Goal: Ask a question

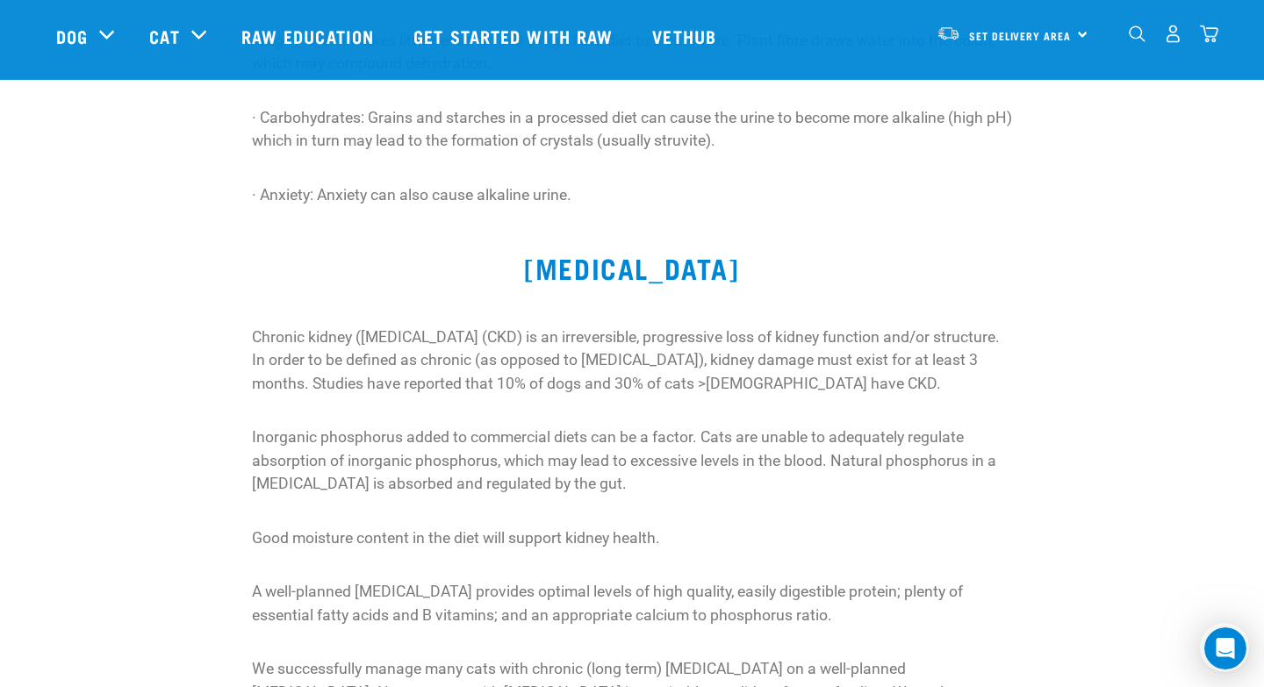
scroll to position [643, 0]
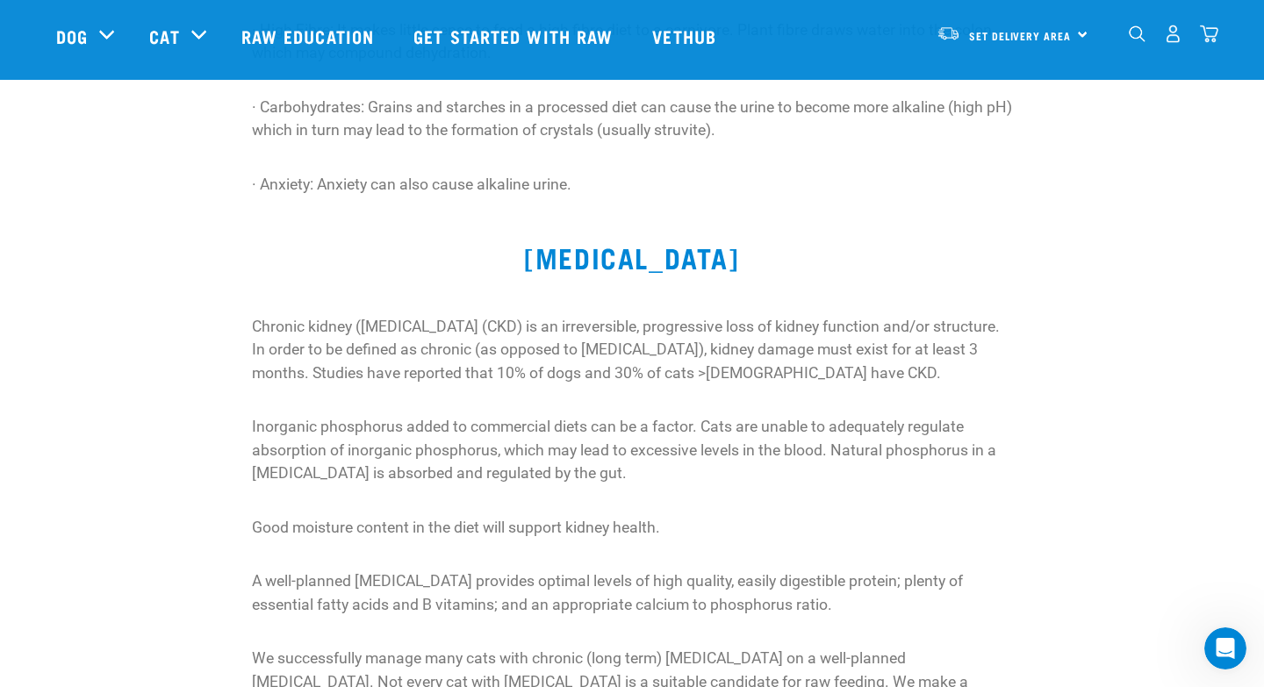
click at [470, 305] on div "Chronic kidney (renal) disease (CKD) is an irreversible, progressive loss of ki…" at bounding box center [632, 529] width 782 height 449
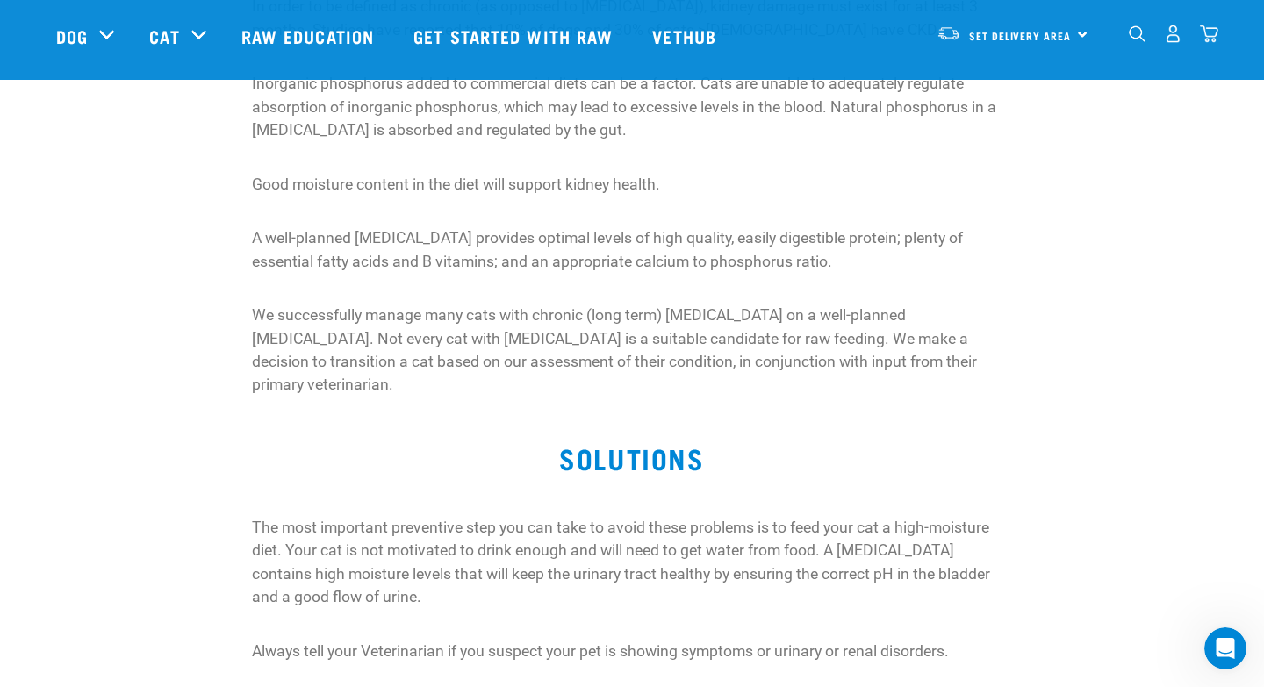
scroll to position [989, 0]
click at [470, 304] on p "We successfully manage many cats with chronic (long term) kidney disease on a w…" at bounding box center [632, 347] width 761 height 93
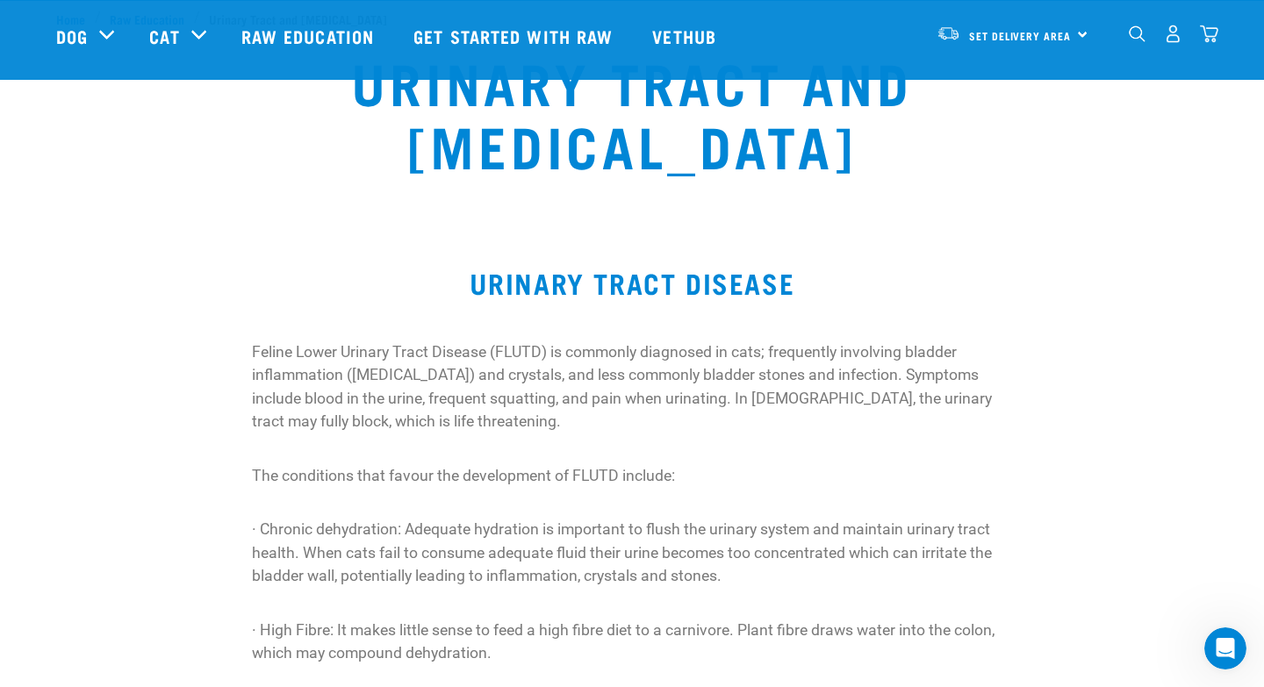
scroll to position [0, 0]
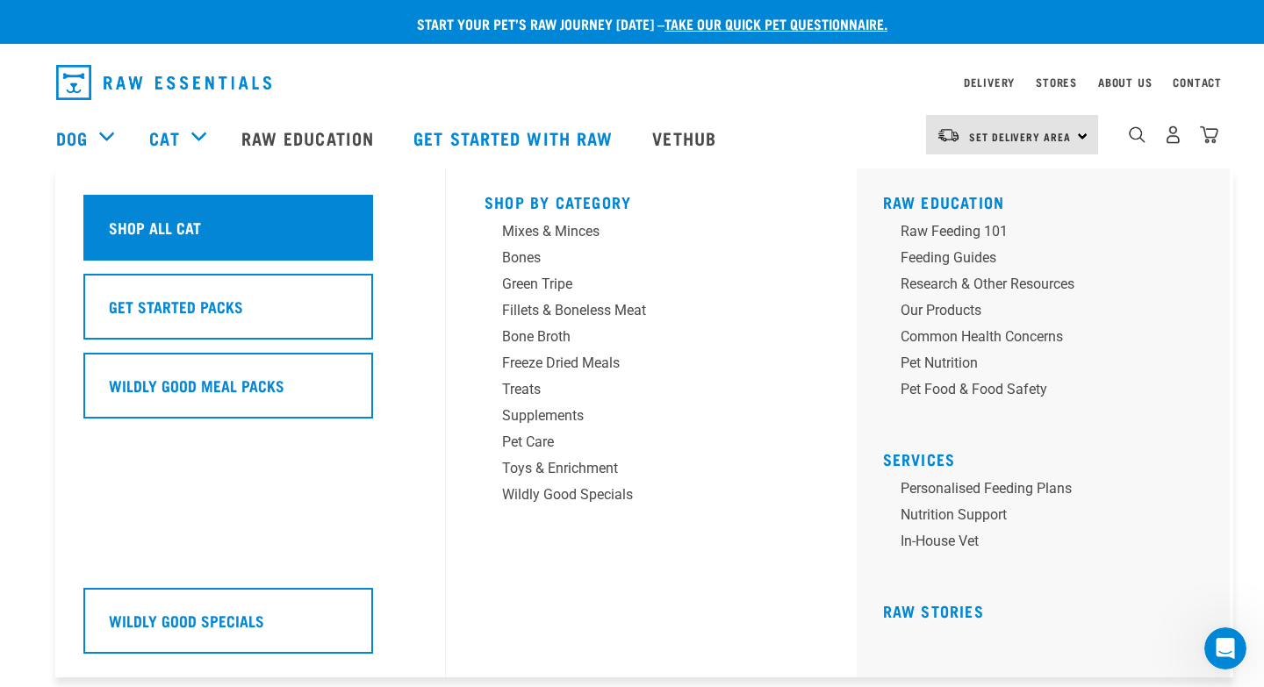
click at [176, 231] on h5 "Shop All Cat" at bounding box center [155, 227] width 92 height 23
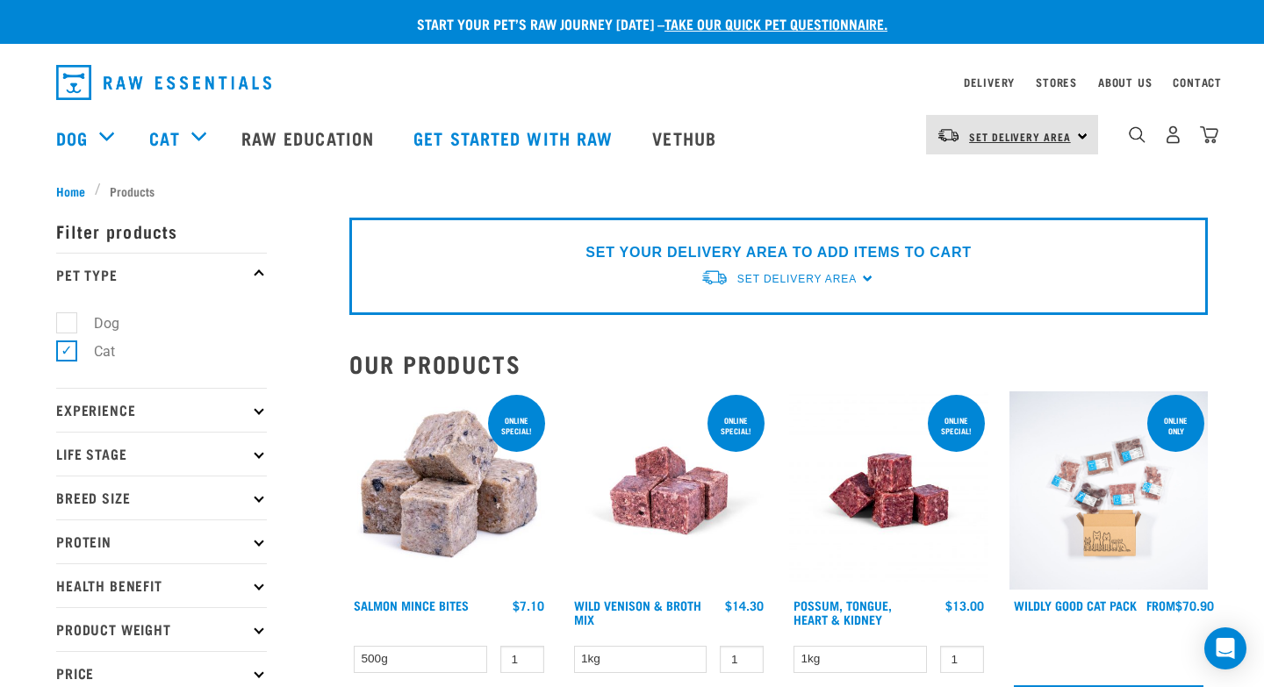
click at [1035, 143] on link "Set Delivery Area" at bounding box center [1020, 137] width 102 height 28
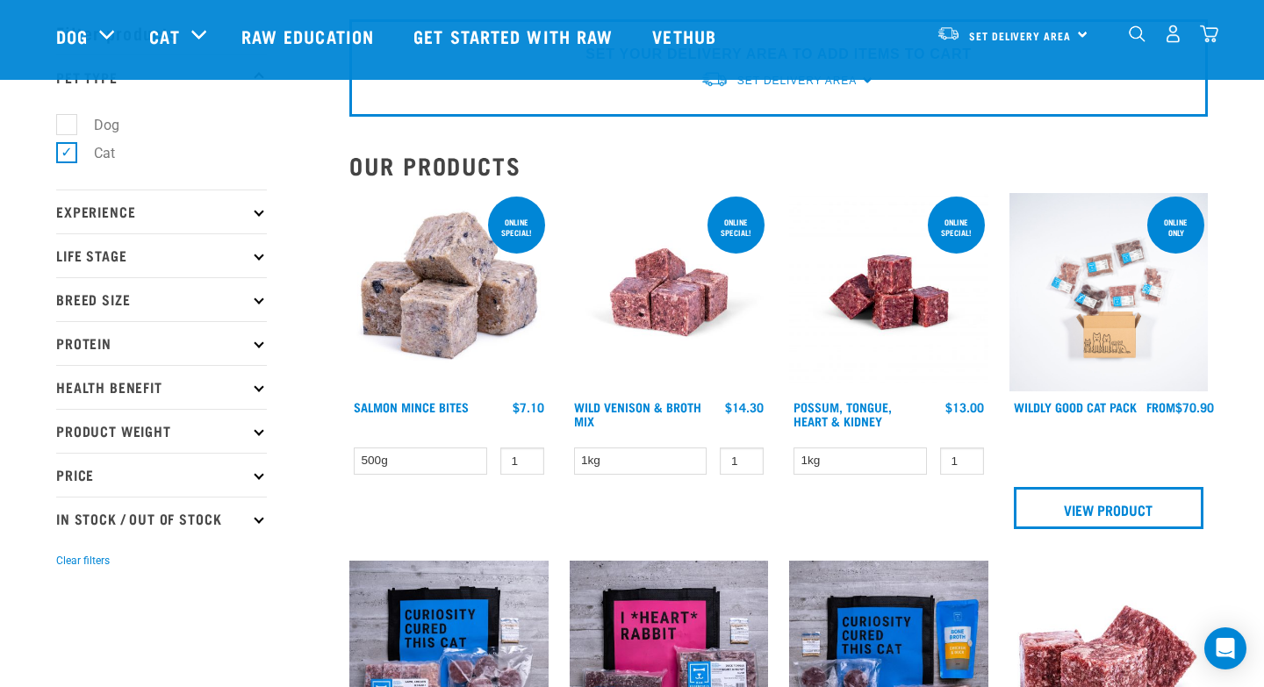
scroll to position [32, 0]
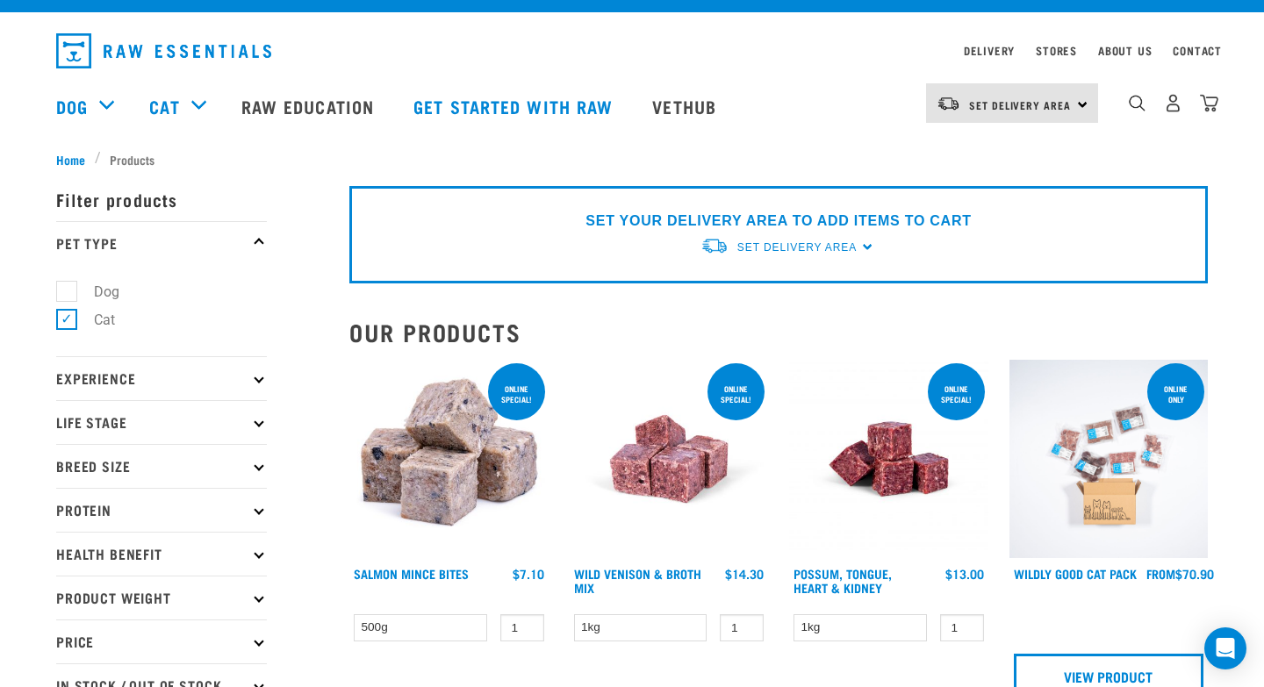
click at [1196, 58] on div "Contact" at bounding box center [1197, 50] width 49 height 21
click at [1192, 53] on link "Contact" at bounding box center [1197, 50] width 49 height 6
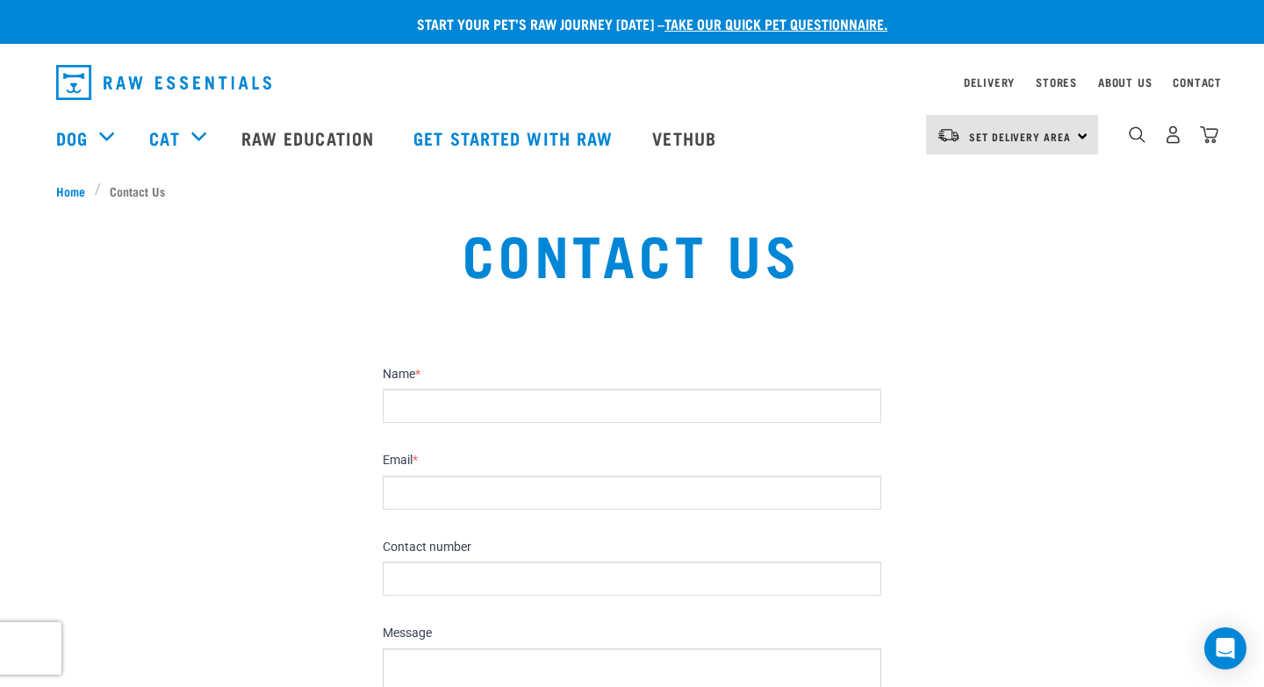
click at [399, 412] on input "Name *" at bounding box center [632, 406] width 498 height 34
type input "[PERSON_NAME]"
type input "[EMAIL_ADDRESS][DOMAIN_NAME]"
click at [408, 592] on input "Contact number" at bounding box center [632, 579] width 498 height 34
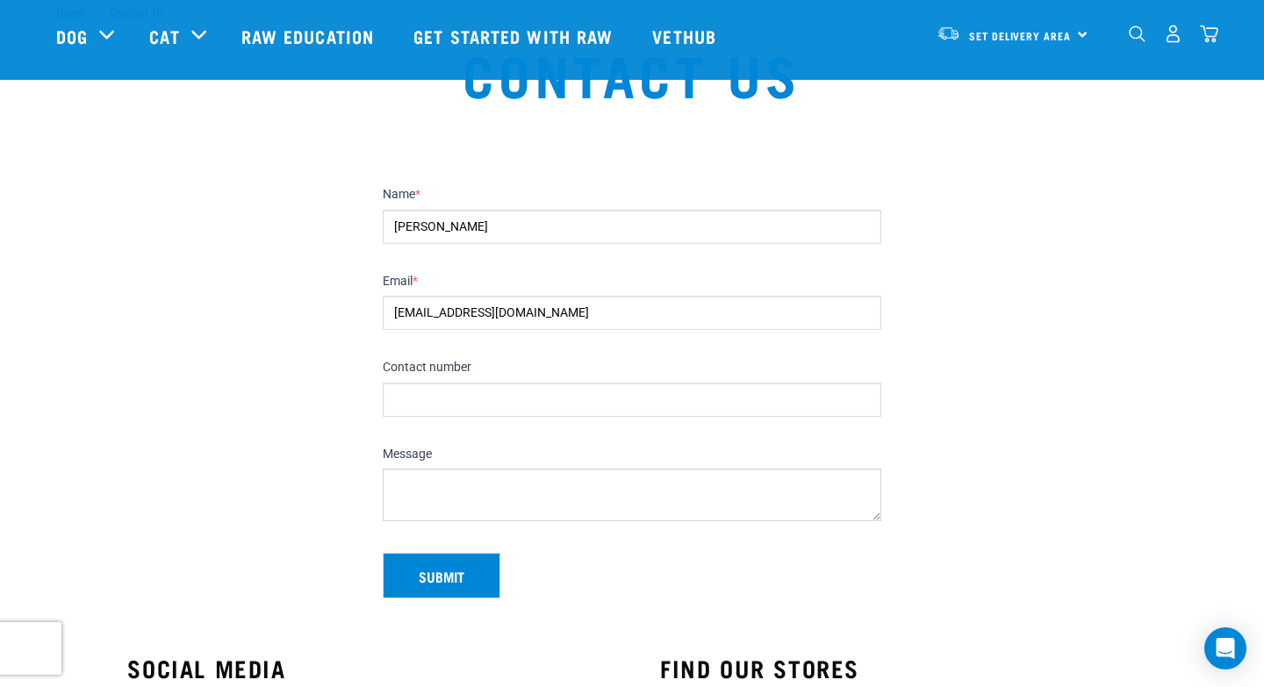
scroll to position [202, 0]
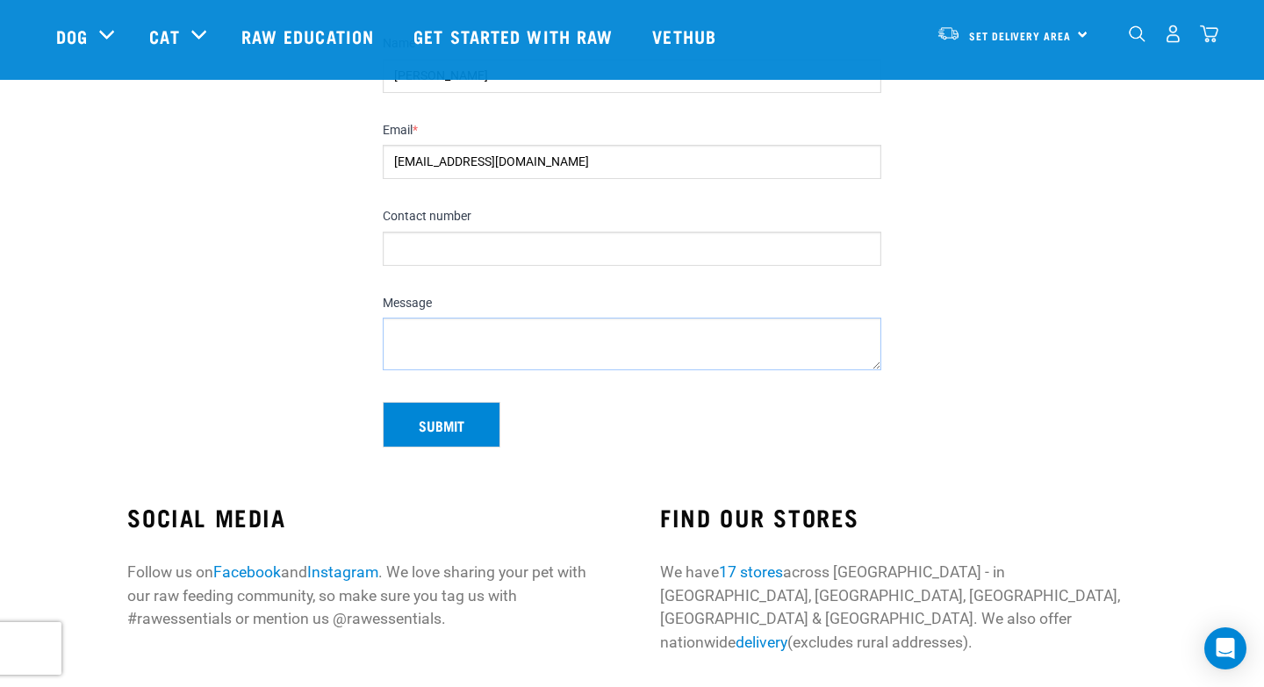
click at [399, 324] on textarea "Message" at bounding box center [632, 344] width 498 height 53
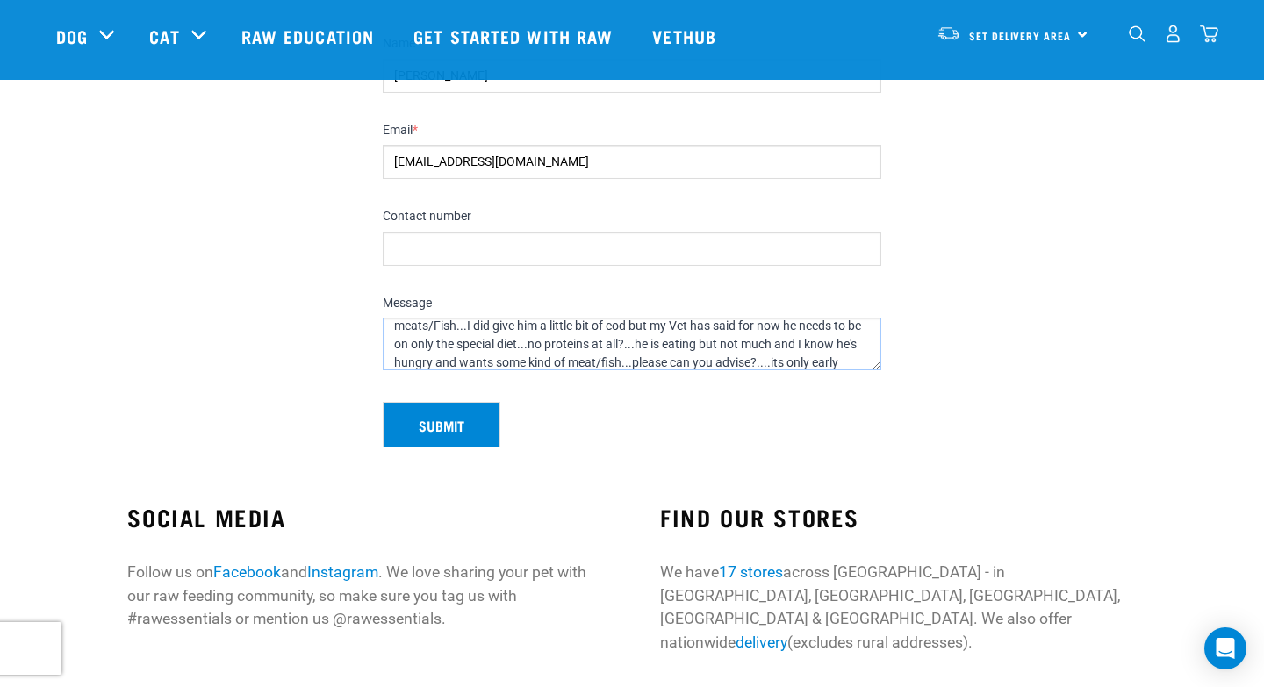
scroll to position [82, 0]
type textarea "Hello I have a [DEMOGRAPHIC_DATA] Oriental Blue that has early [MEDICAL_DATA]. …"
click at [429, 427] on button "Submit" at bounding box center [442, 425] width 118 height 46
